Goal: Task Accomplishment & Management: Complete application form

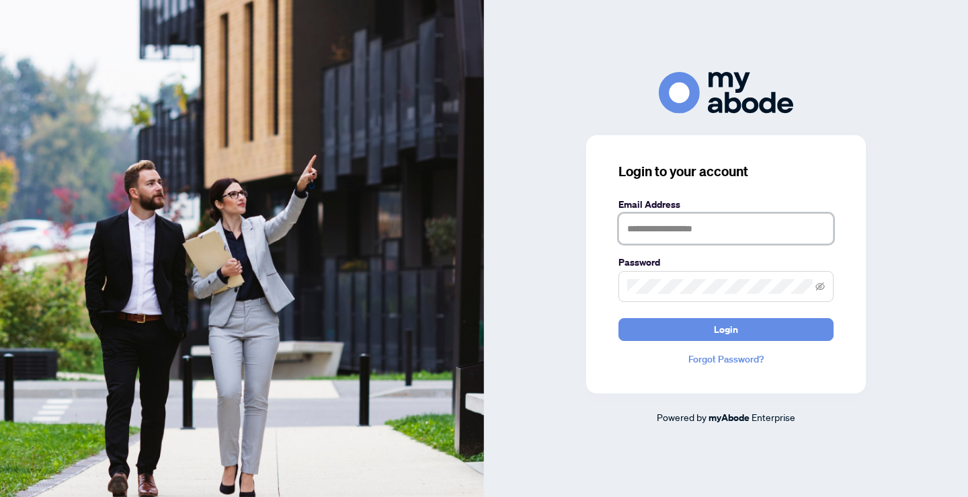
click at [640, 233] on input "text" at bounding box center [726, 228] width 215 height 31
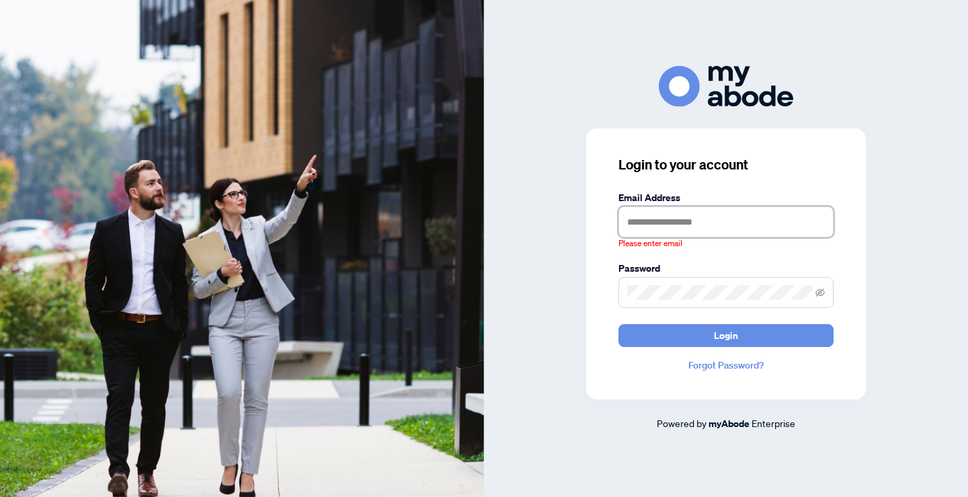
type input "**********"
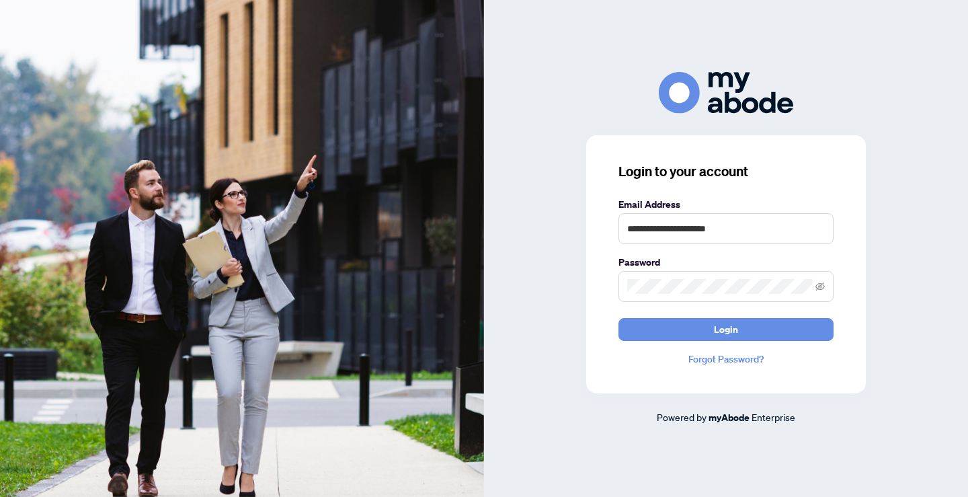
click at [619, 318] on button "Login" at bounding box center [726, 329] width 215 height 23
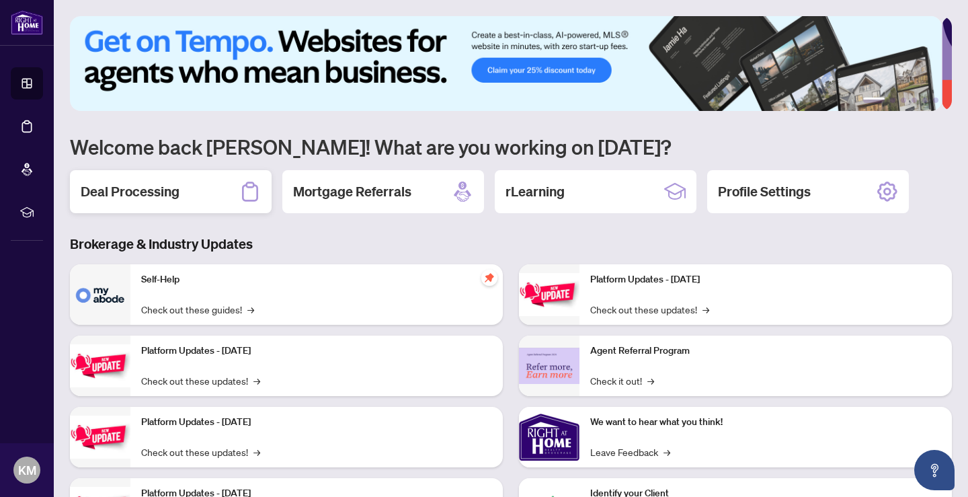
click at [112, 182] on h2 "Deal Processing" at bounding box center [130, 191] width 99 height 19
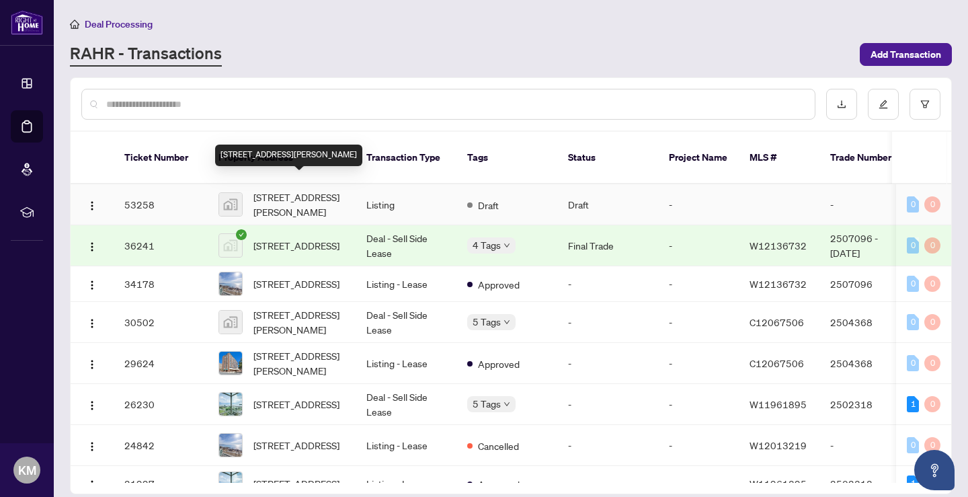
click at [291, 190] on span "[STREET_ADDRESS][PERSON_NAME]" at bounding box center [299, 205] width 91 height 30
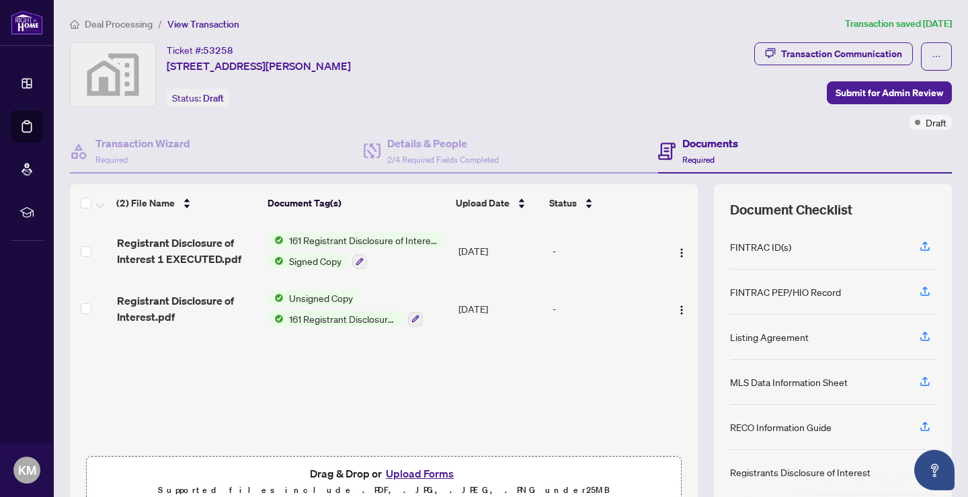
scroll to position [66, 0]
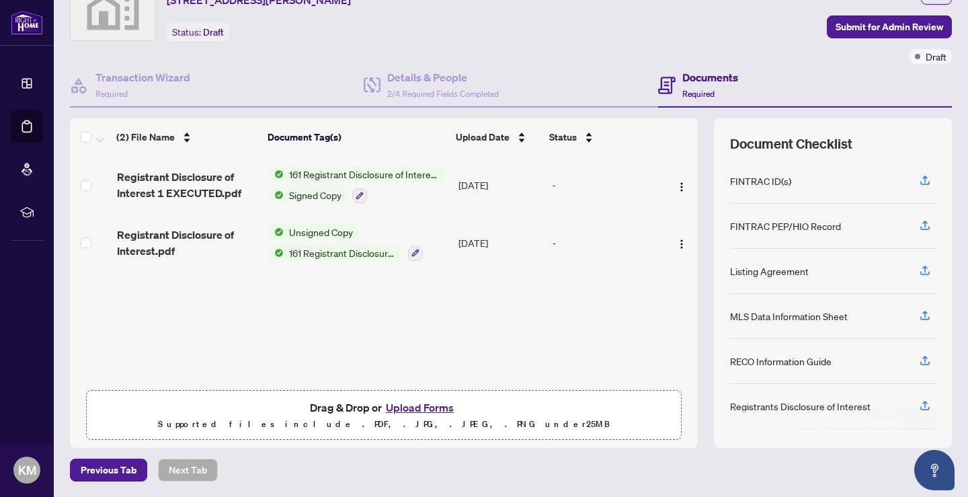
click at [424, 410] on button "Upload Forms" at bounding box center [420, 407] width 76 height 17
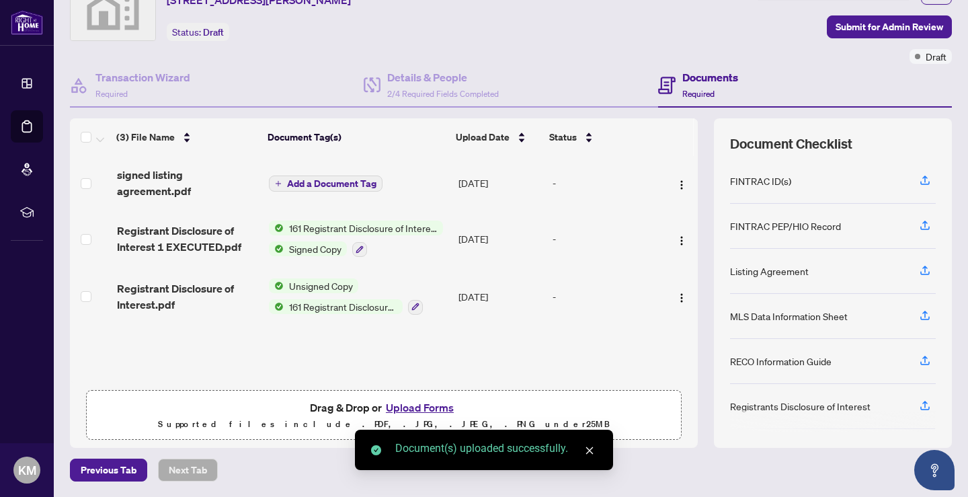
click at [406, 410] on button "Upload Forms" at bounding box center [420, 407] width 76 height 17
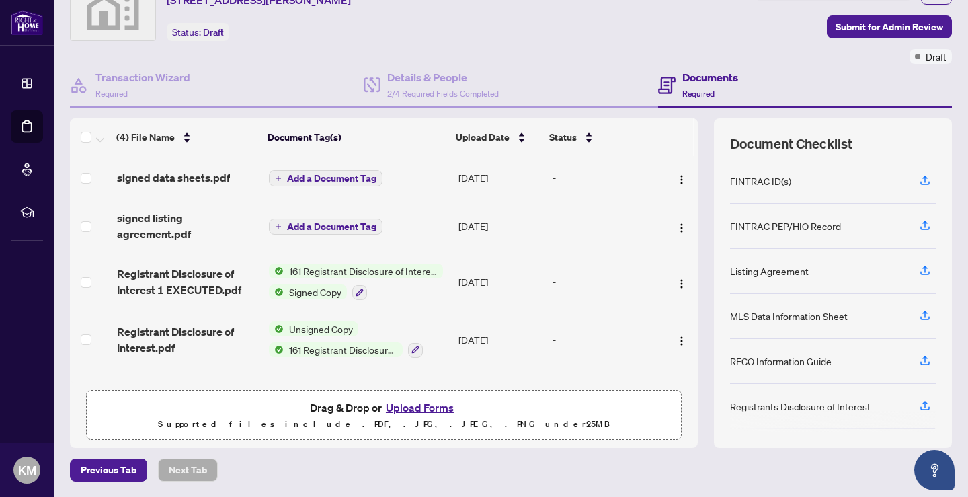
click at [422, 408] on button "Upload Forms" at bounding box center [420, 407] width 76 height 17
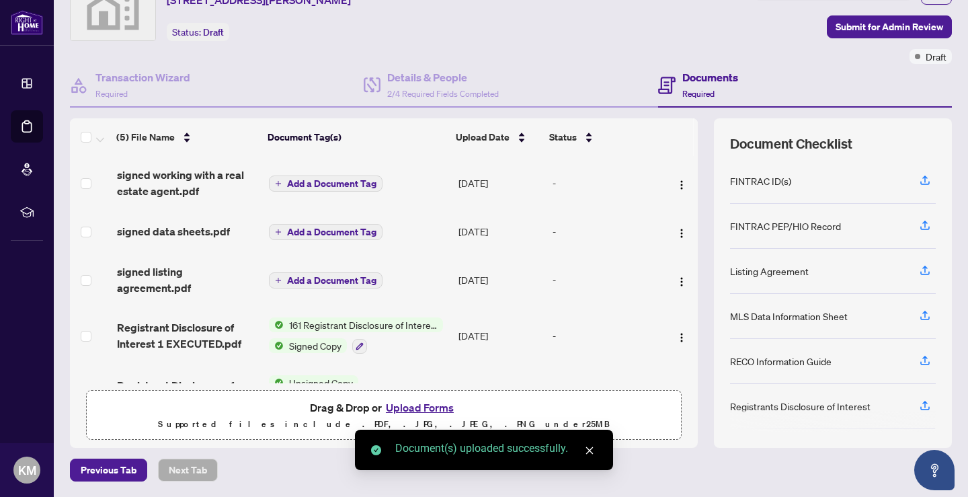
click at [433, 408] on button "Upload Forms" at bounding box center [420, 407] width 76 height 17
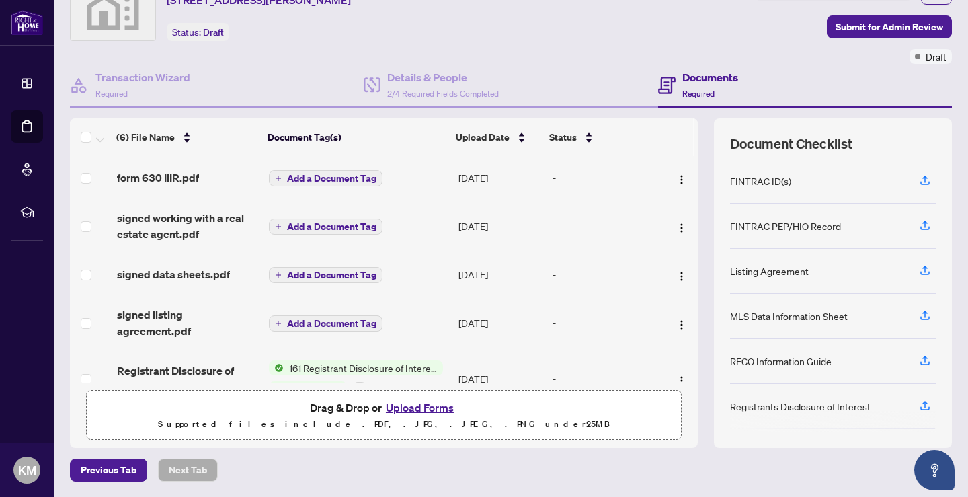
click at [427, 406] on button "Upload Forms" at bounding box center [420, 407] width 76 height 17
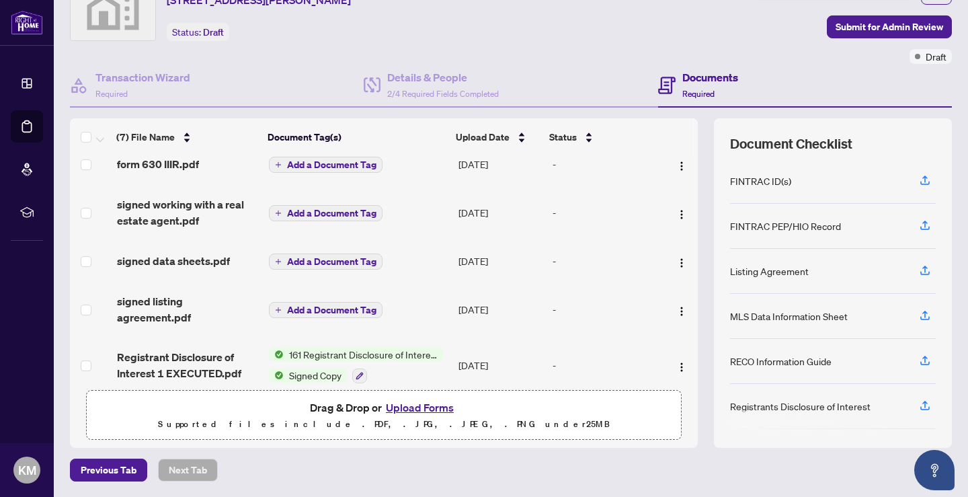
scroll to position [127, 0]
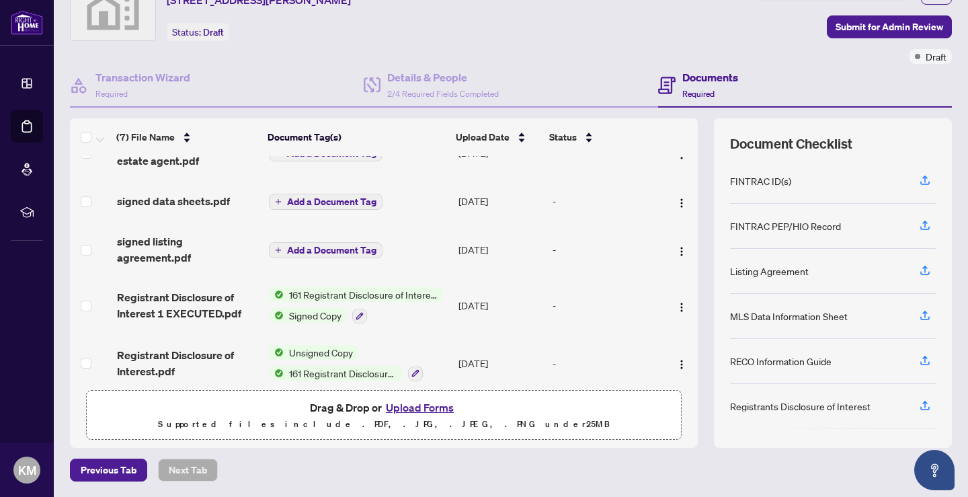
click at [436, 406] on button "Upload Forms" at bounding box center [420, 407] width 76 height 17
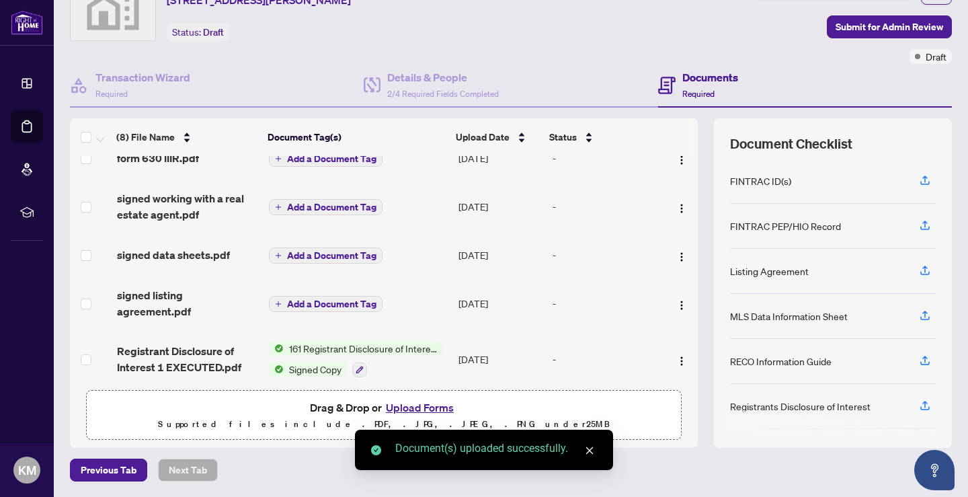
click at [421, 410] on button "Upload Forms" at bounding box center [420, 407] width 76 height 17
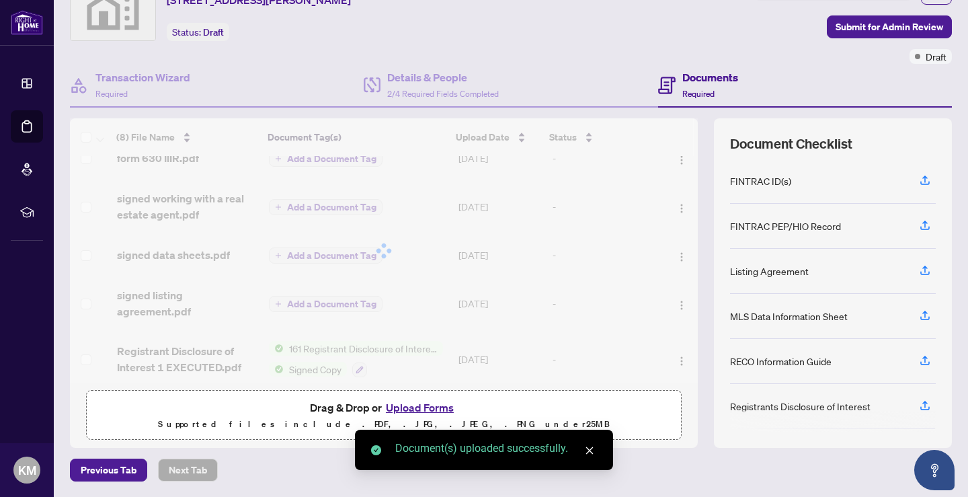
click at [424, 408] on button "Upload Forms" at bounding box center [420, 407] width 76 height 17
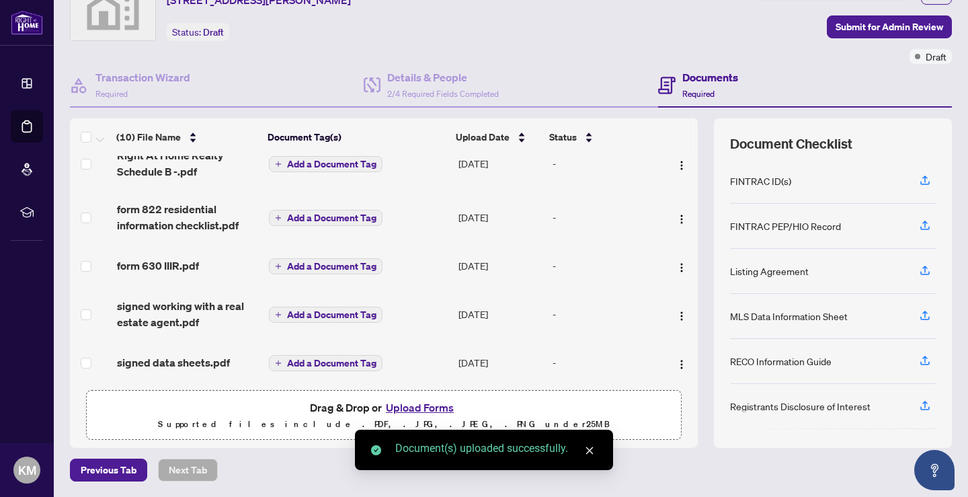
click at [426, 410] on button "Upload Forms" at bounding box center [420, 407] width 76 height 17
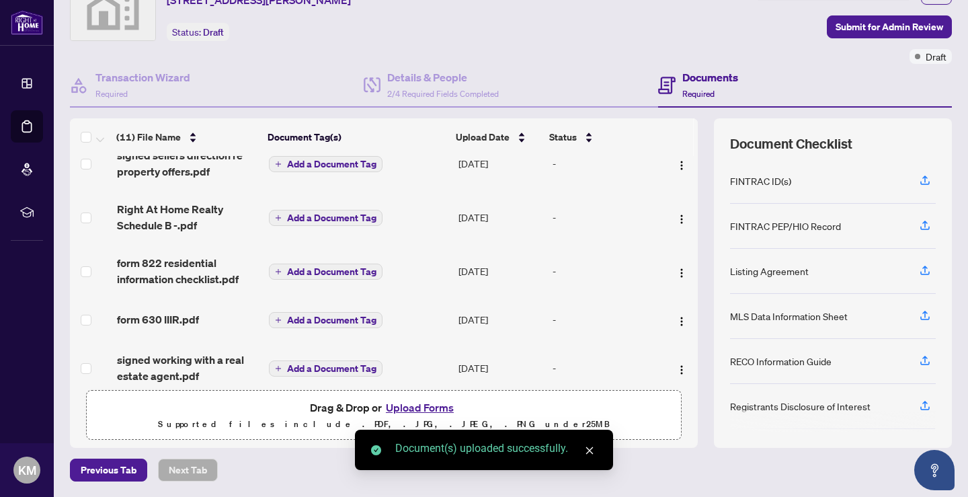
click at [420, 407] on button "Upload Forms" at bounding box center [420, 407] width 76 height 17
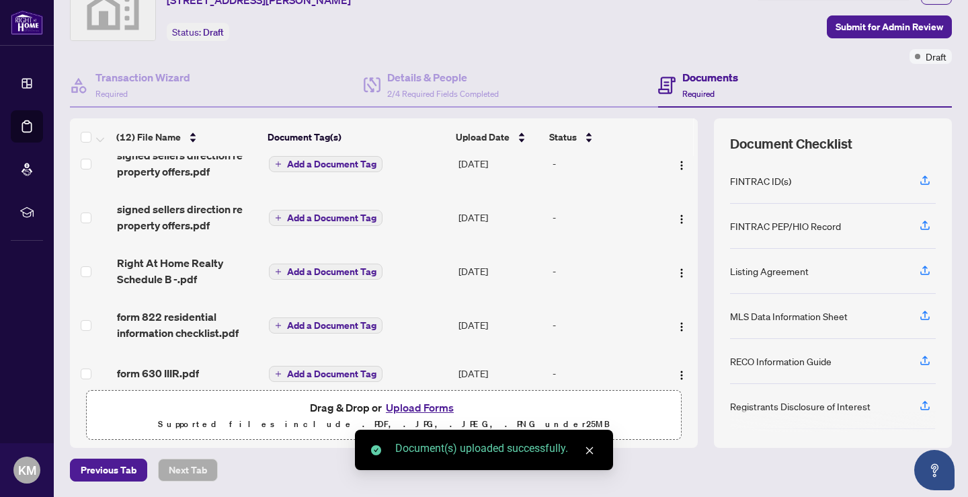
click at [402, 412] on button "Upload Forms" at bounding box center [420, 407] width 76 height 17
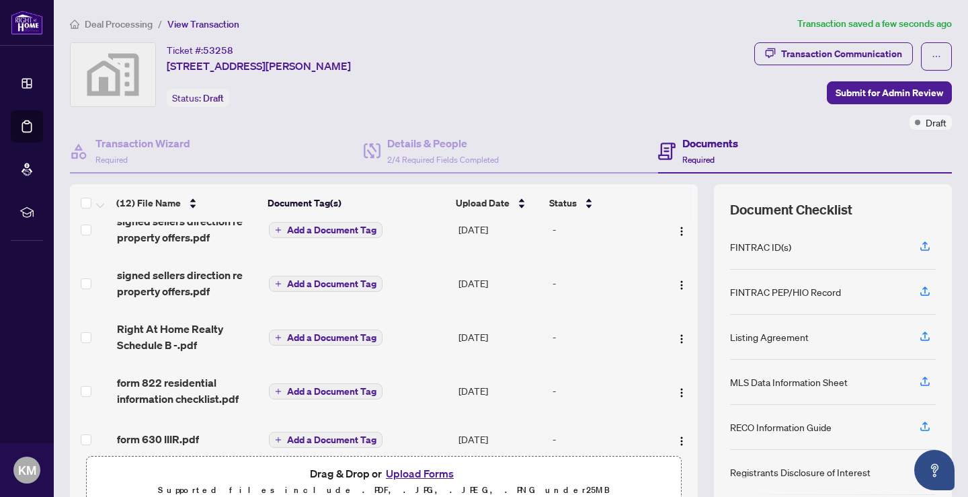
scroll to position [194, 0]
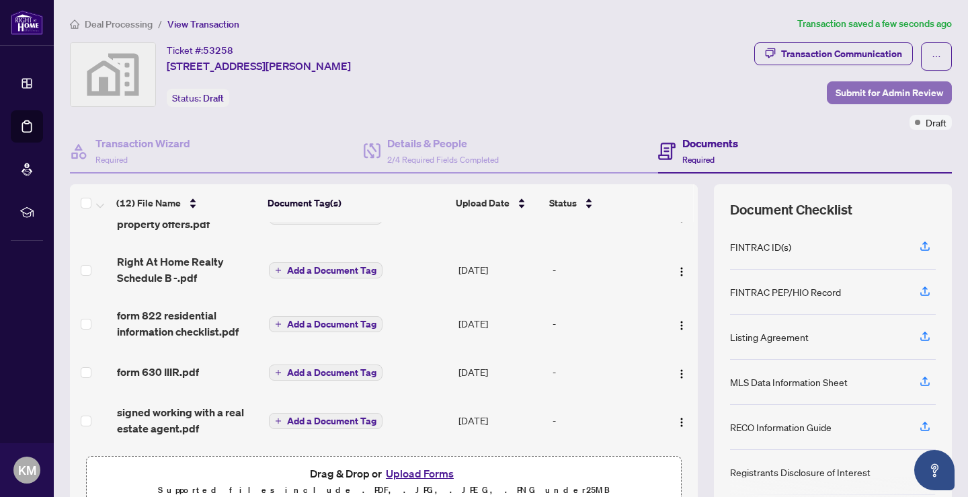
click at [849, 92] on span "Submit for Admin Review" at bounding box center [890, 93] width 108 height 22
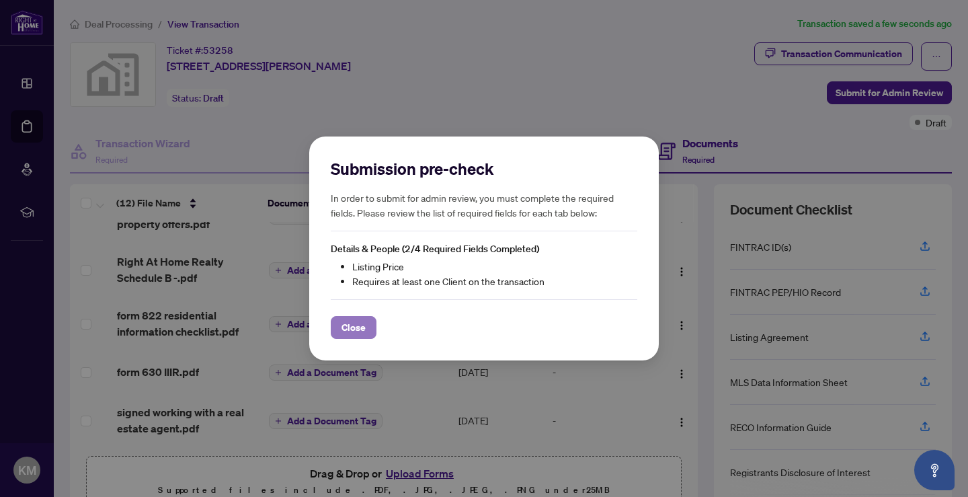
click at [356, 325] on span "Close" at bounding box center [354, 328] width 24 height 22
click at [356, 325] on div "Submission pre-check In order to submit for admin review, you must complete the…" at bounding box center [484, 248] width 968 height 497
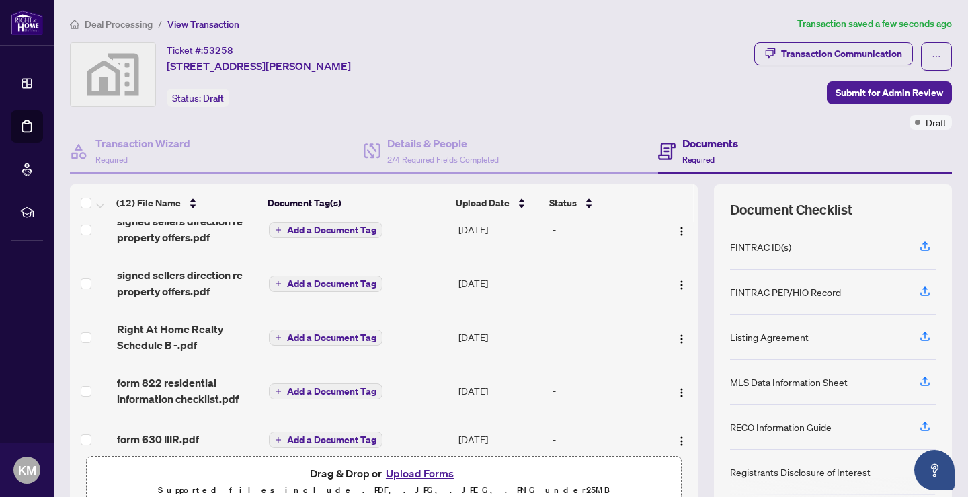
scroll to position [0, 0]
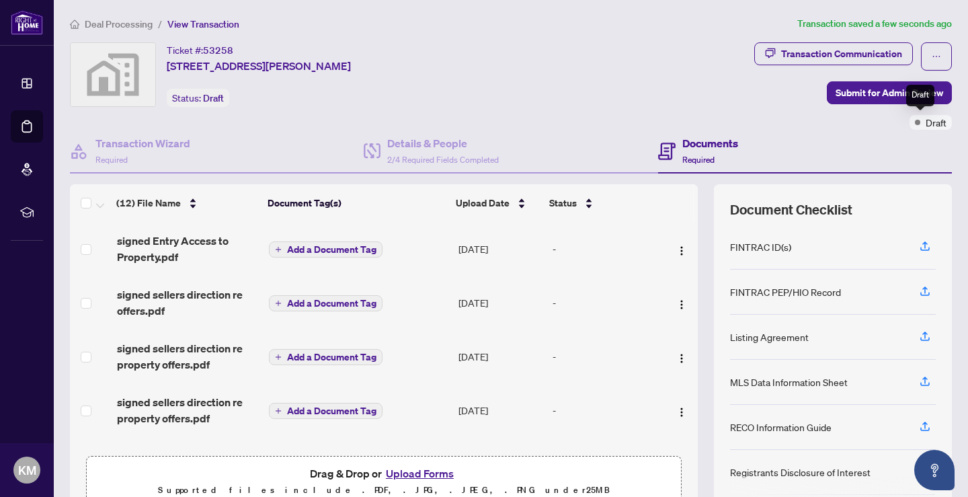
click at [926, 122] on span "Draft" at bounding box center [936, 122] width 21 height 15
click at [913, 124] on div "Draft" at bounding box center [931, 122] width 42 height 15
click at [882, 130] on div "Documents Required" at bounding box center [805, 152] width 294 height 44
